Goal: Task Accomplishment & Management: Manage account settings

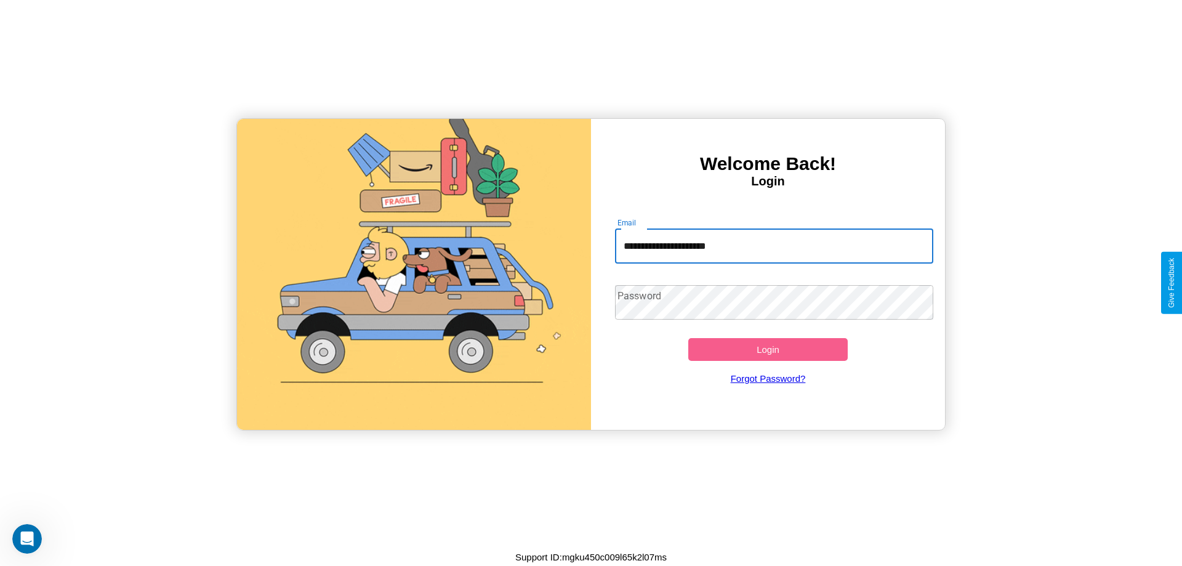
type input "**********"
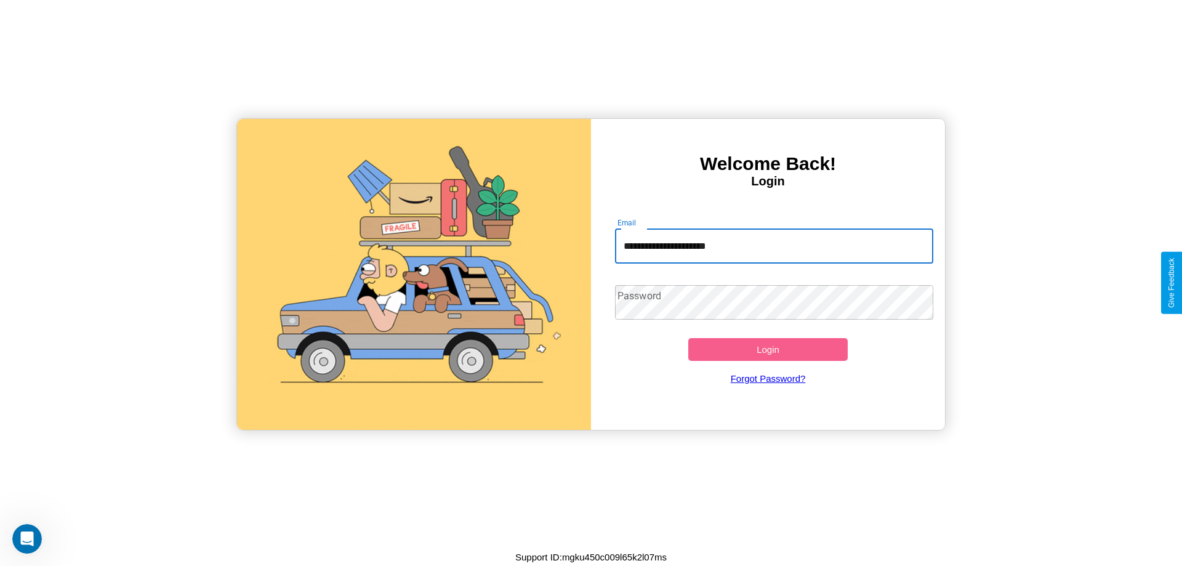
click at [768, 349] on button "Login" at bounding box center [767, 349] width 159 height 23
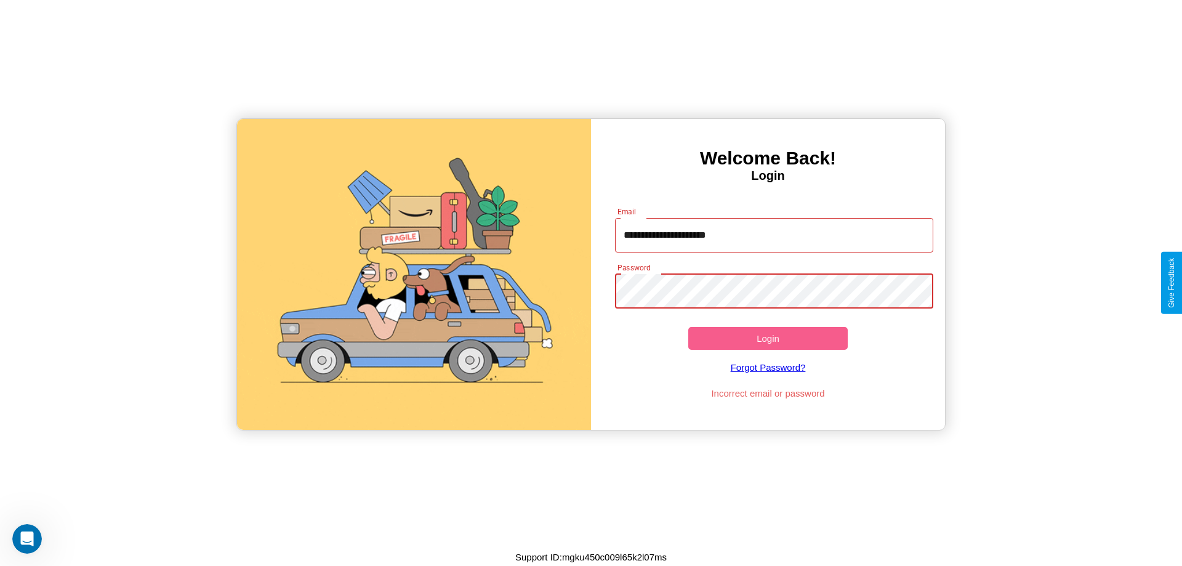
click at [768, 338] on button "Login" at bounding box center [767, 338] width 159 height 23
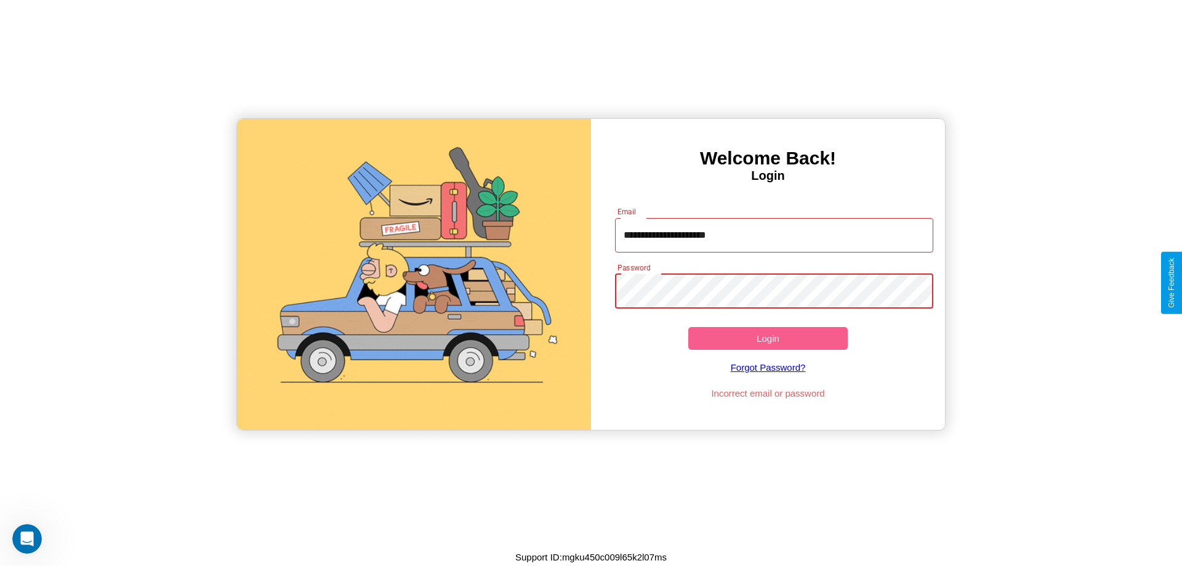
click at [768, 338] on button "Login" at bounding box center [767, 338] width 159 height 23
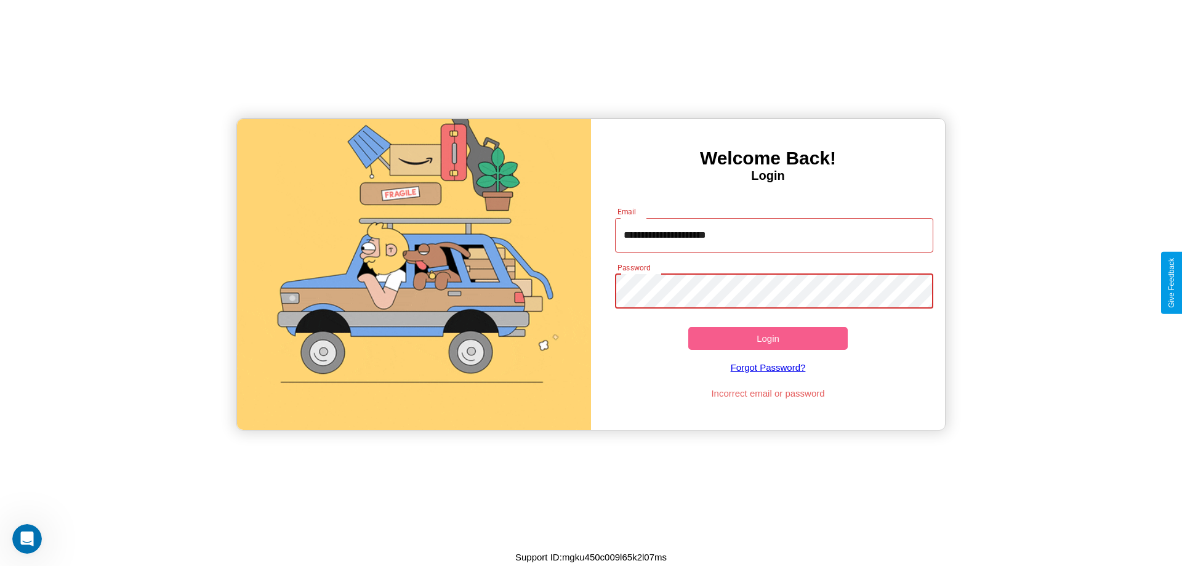
click at [768, 338] on button "Login" at bounding box center [767, 338] width 159 height 23
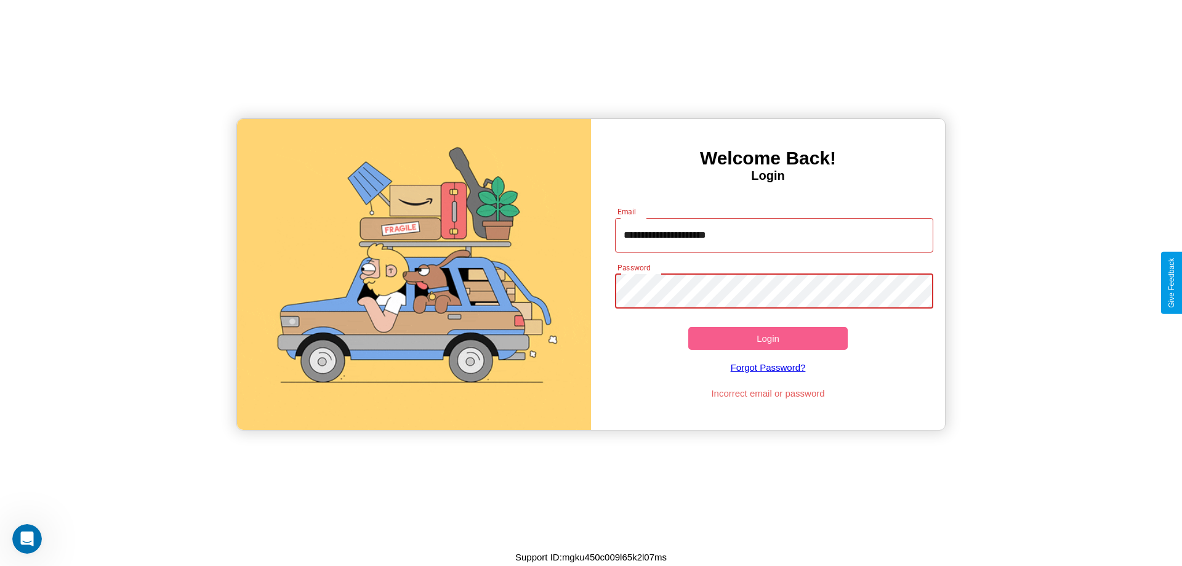
click at [768, 338] on button "Login" at bounding box center [767, 338] width 159 height 23
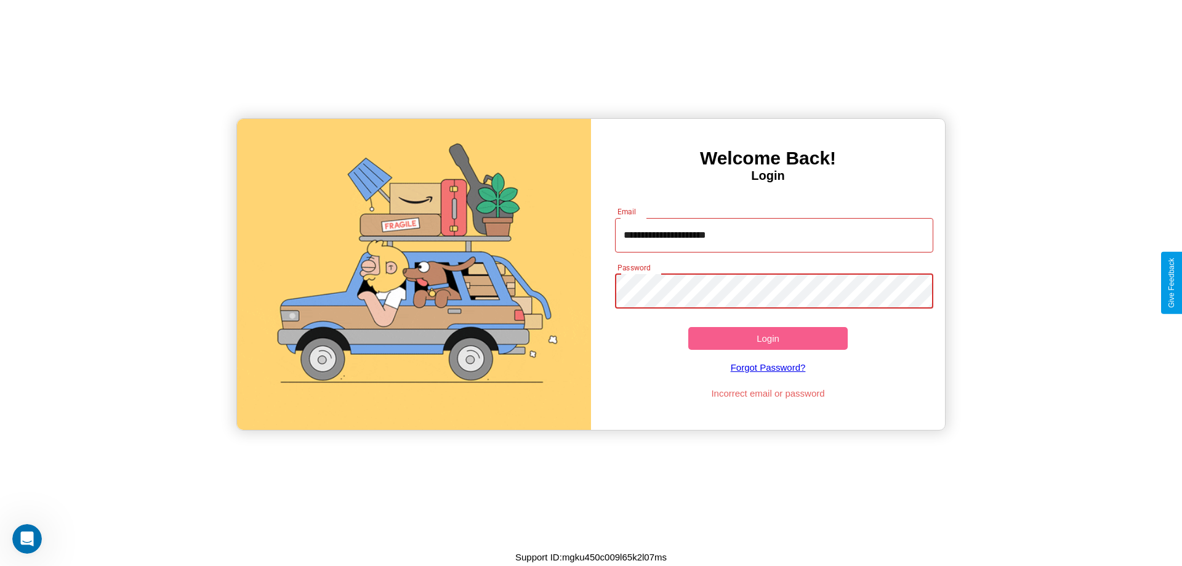
click at [768, 338] on button "Login" at bounding box center [767, 338] width 159 height 23
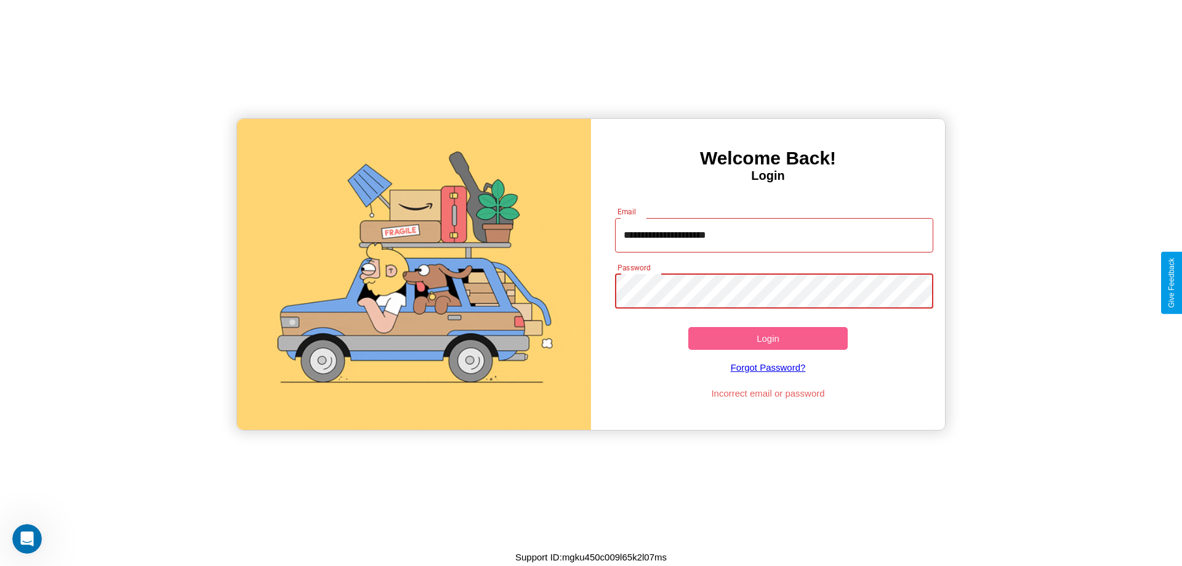
click at [768, 338] on button "Login" at bounding box center [767, 338] width 159 height 23
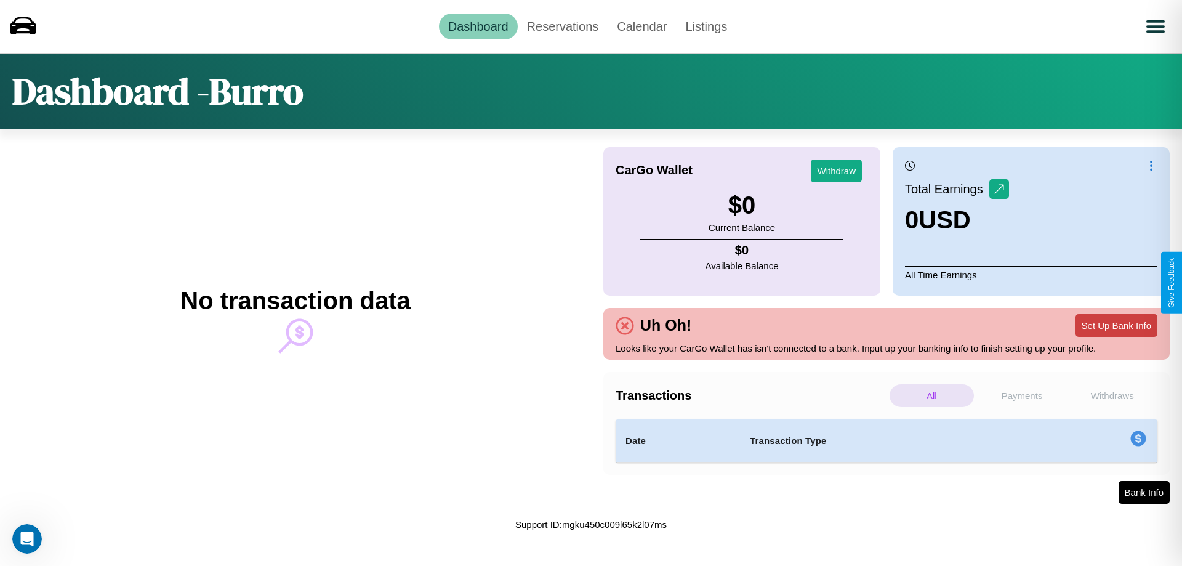
click at [1116, 325] on button "Set Up Bank Info" at bounding box center [1116, 325] width 82 height 23
